Goal: Information Seeking & Learning: Learn about a topic

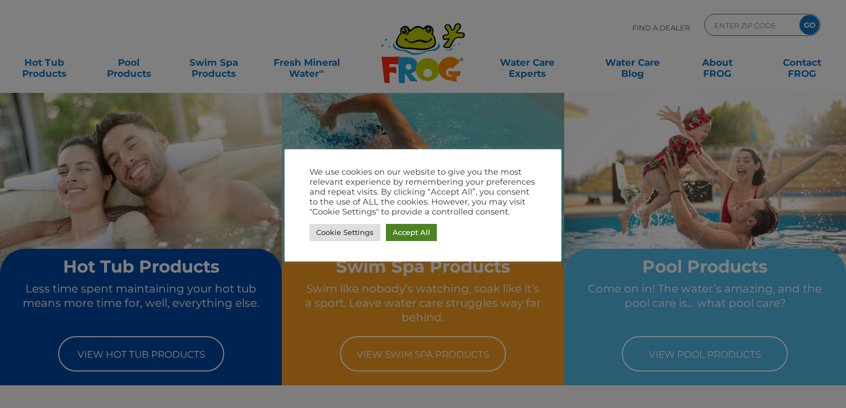
click at [425, 232] on link "Accept All" at bounding box center [411, 232] width 51 height 17
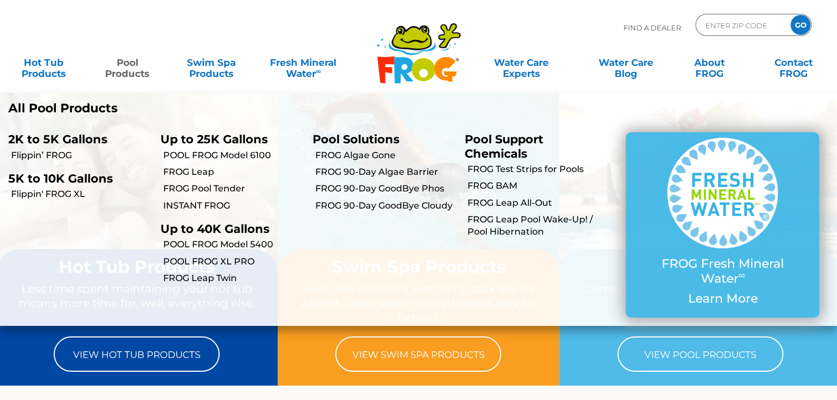
click at [131, 68] on link "Pool Products" at bounding box center [127, 62] width 65 height 22
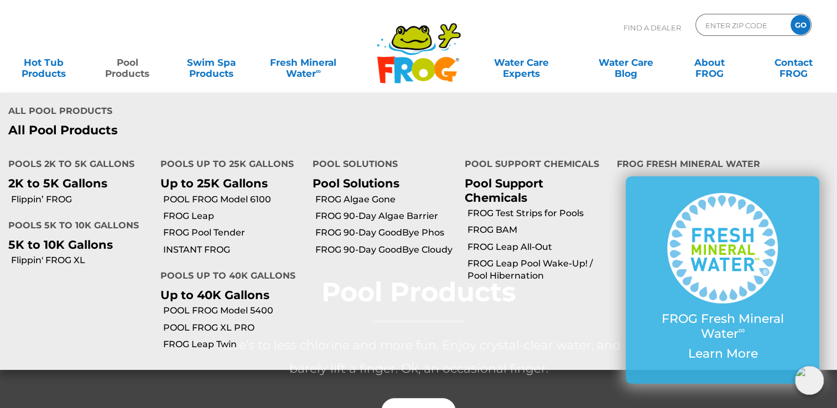
click at [129, 64] on link "Pool Products" at bounding box center [127, 62] width 65 height 22
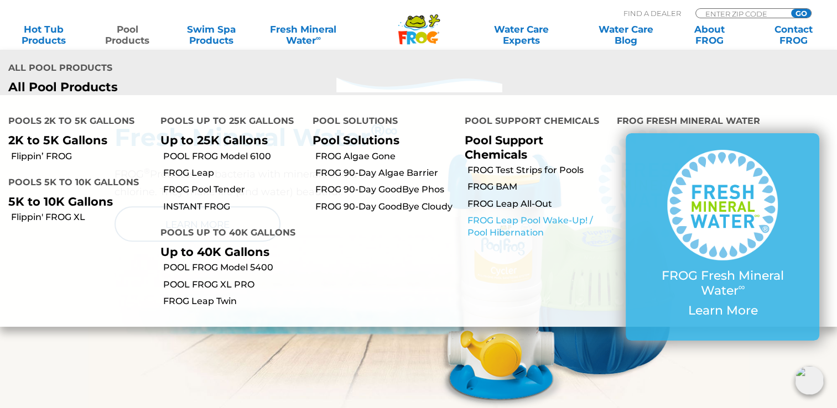
scroll to position [537, 0]
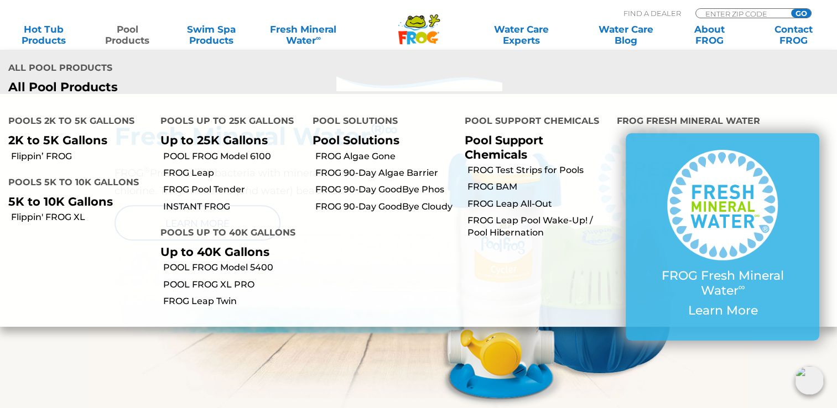
click at [231, 237] on h4 "Pools up to 40K Gallons" at bounding box center [228, 234] width 136 height 22
click at [125, 37] on link "Pool Products" at bounding box center [127, 35] width 65 height 22
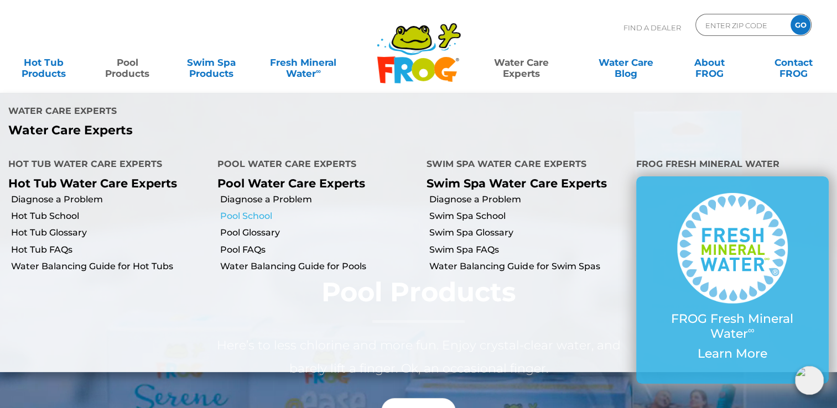
click at [257, 217] on link "Pool School" at bounding box center [319, 216] width 198 height 12
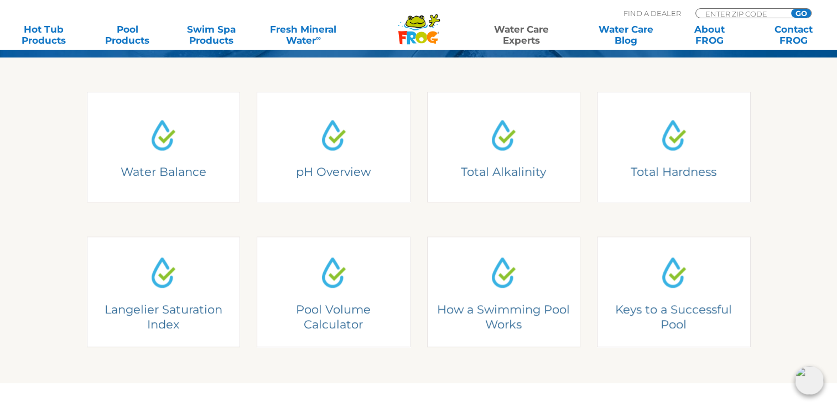
scroll to position [314, 0]
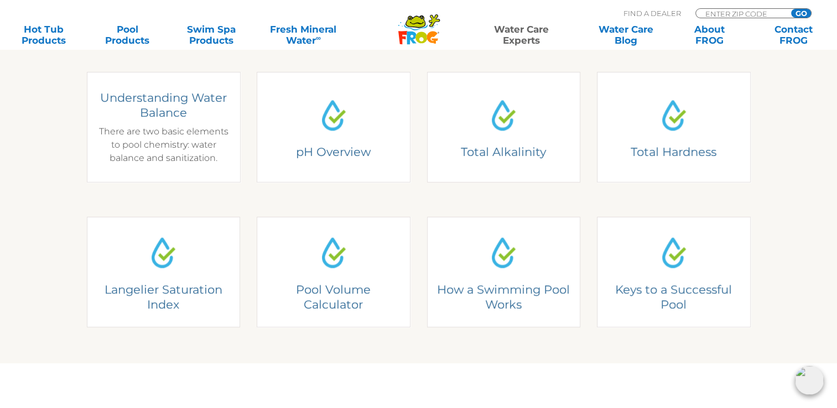
click at [182, 130] on div "Understanding Water Balance There are two basic elements to pool chemistry: wat…" at bounding box center [163, 127] width 137 height 75
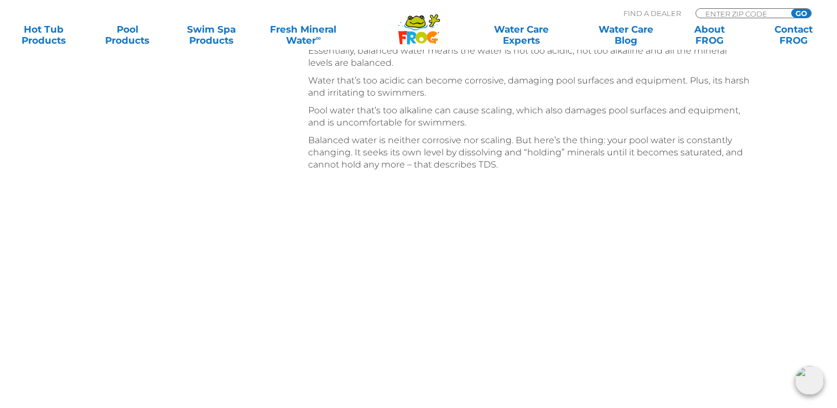
scroll to position [1170, 0]
